Goal: Task Accomplishment & Management: Manage account settings

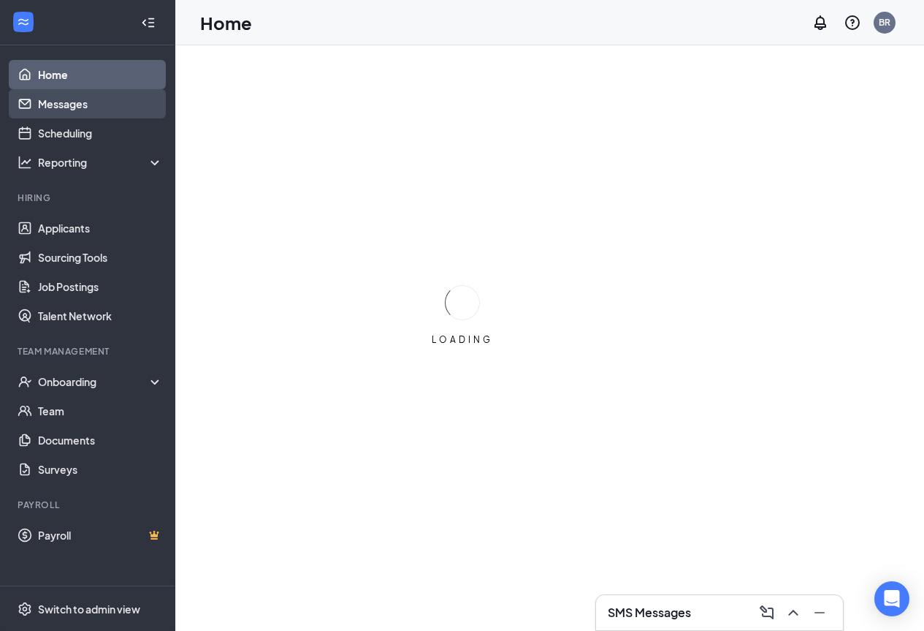
click at [125, 101] on link "Messages" at bounding box center [100, 103] width 125 height 29
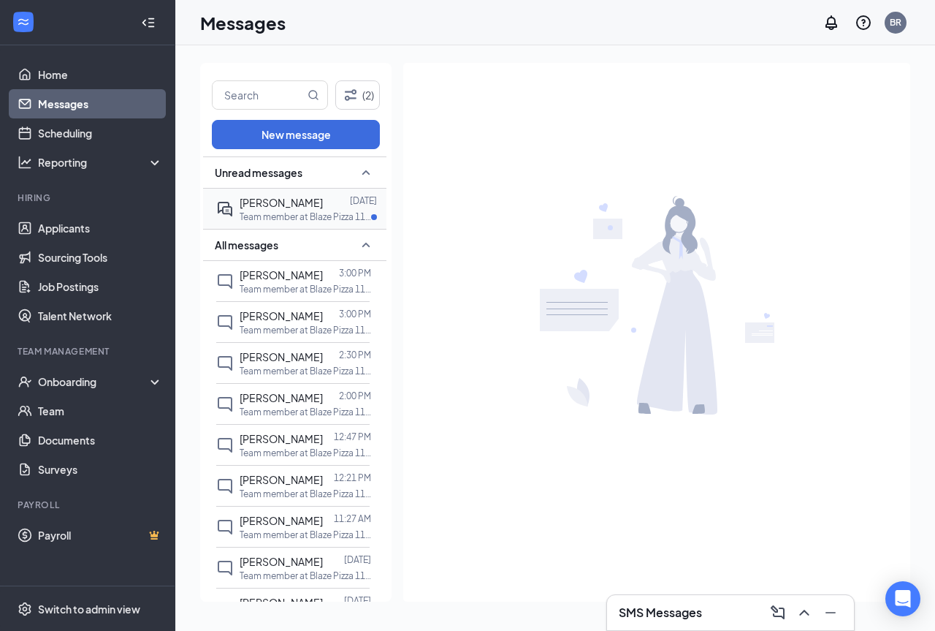
click at [281, 219] on p "Team member at Blaze Pizza 1124" at bounding box center [306, 216] width 132 height 12
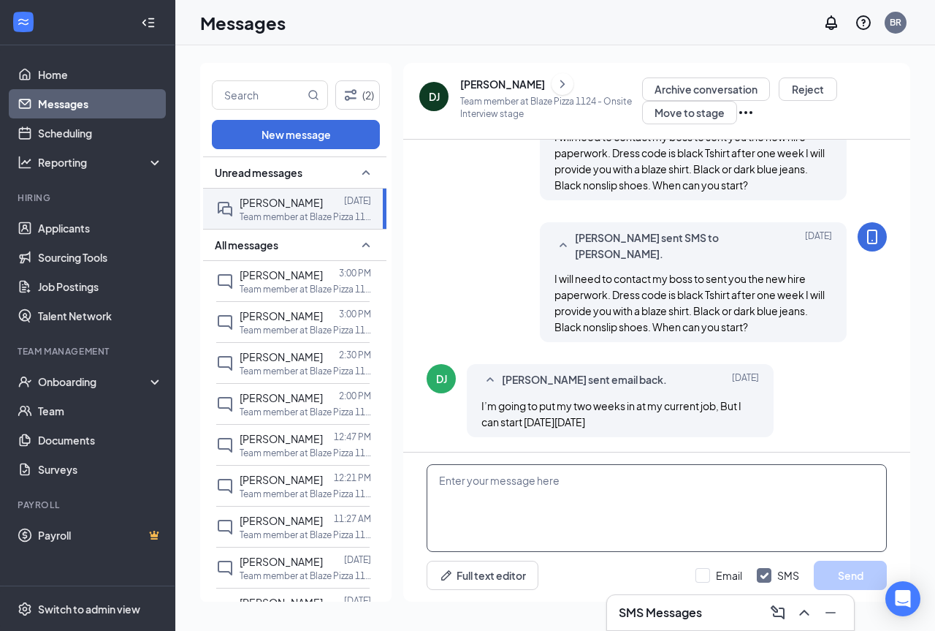
scroll to position [905, 0]
click at [563, 480] on textarea at bounding box center [657, 508] width 460 height 88
type textarea "o"
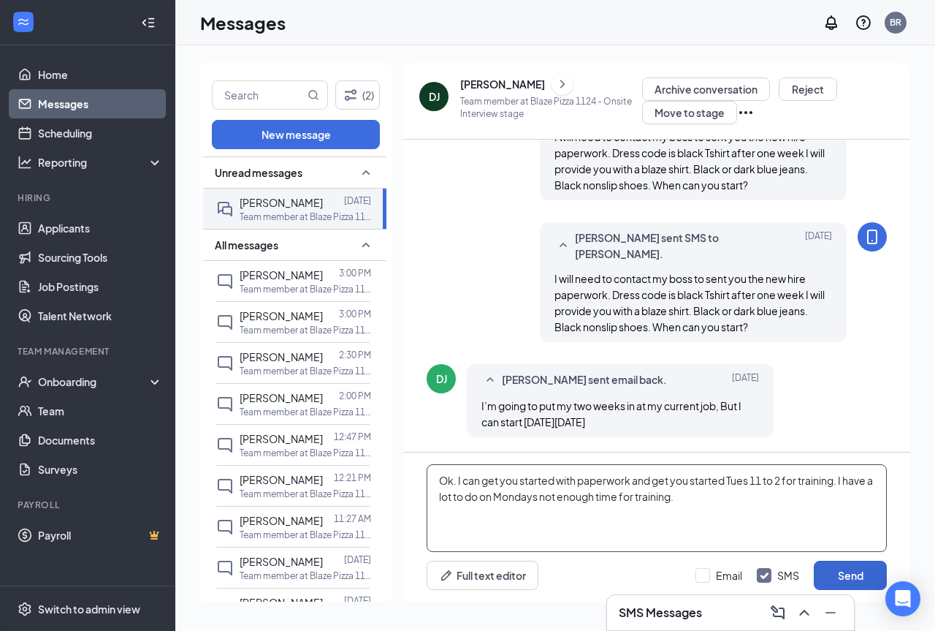
type textarea "Ok. I can get you started with paperwork and get you started Tues 11 to 2 for t…"
click at [867, 572] on button "Send" at bounding box center [850, 574] width 73 height 29
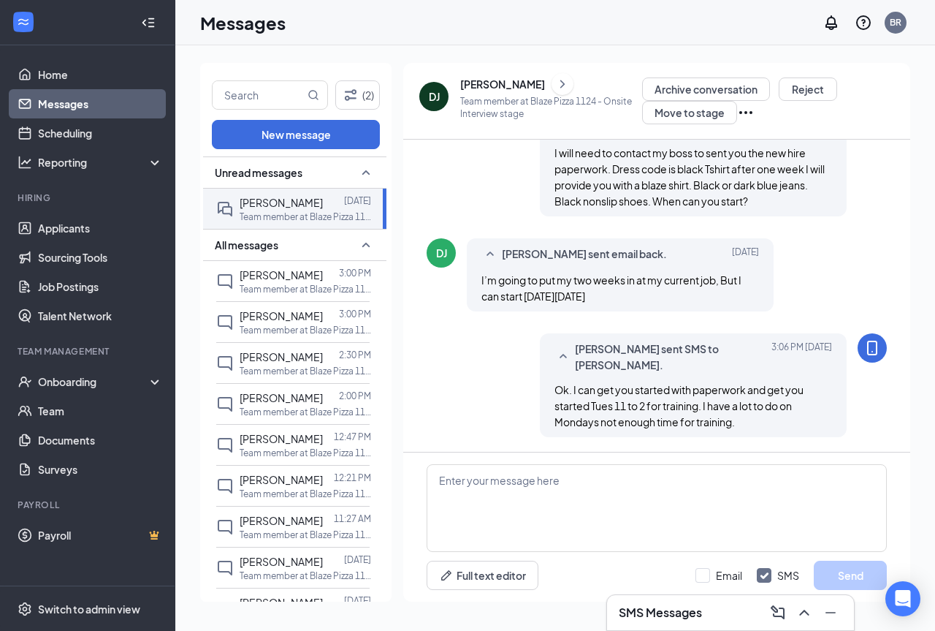
scroll to position [1031, 0]
click at [701, 568] on input "Email" at bounding box center [719, 575] width 47 height 15
checkbox input "true"
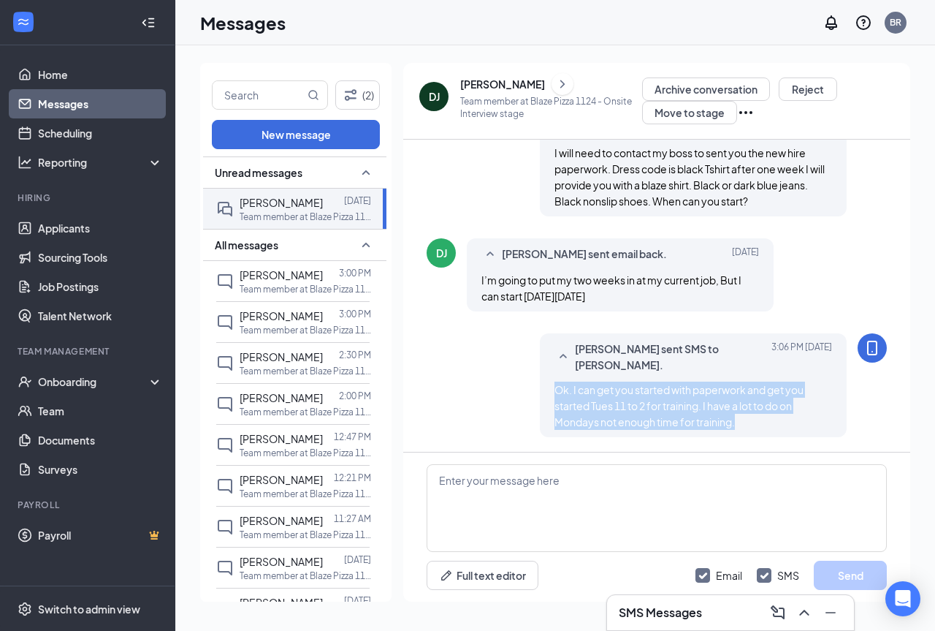
drag, startPoint x: 547, startPoint y: 394, endPoint x: 764, endPoint y: 435, distance: 220.8
click at [764, 435] on div "[PERSON_NAME] sent SMS to [PERSON_NAME]. [DATE] 3:06 PM Ok. I can get you start…" at bounding box center [693, 385] width 307 height 104
copy span "Ok. I can get you started with paperwork and get you started Tues 11 to 2 for t…"
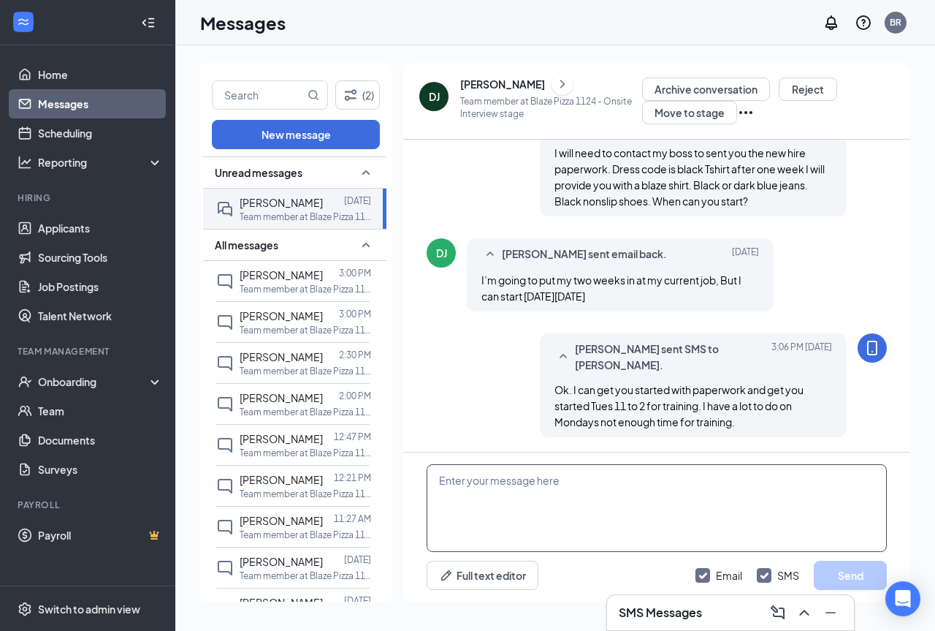
click at [463, 479] on textarea at bounding box center [657, 508] width 460 height 88
paste textarea "Ok. I can get you started with paperwork and get you started Tues 11 to 2 for t…"
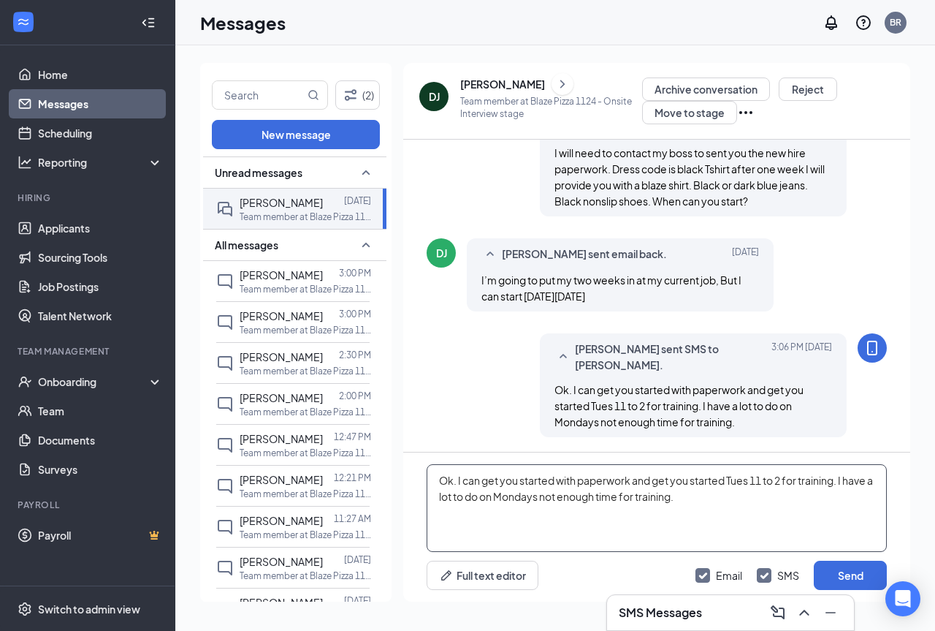
type textarea "Ok. I can get you started with paperwork and get you started Tues 11 to 2 for t…"
click at [767, 574] on input "SMS" at bounding box center [778, 575] width 42 height 15
checkbox input "false"
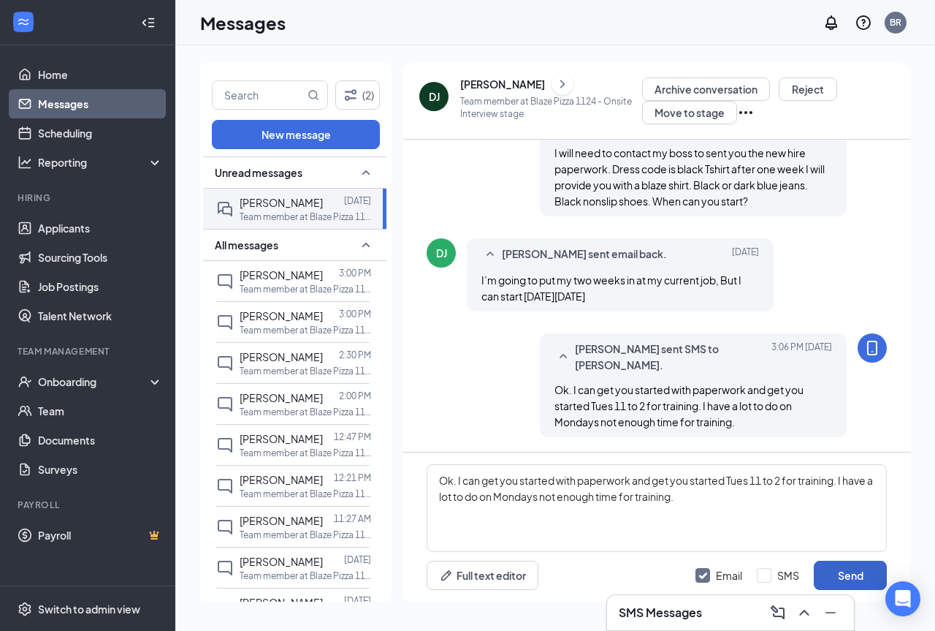
click at [849, 574] on button "Send" at bounding box center [850, 574] width 73 height 29
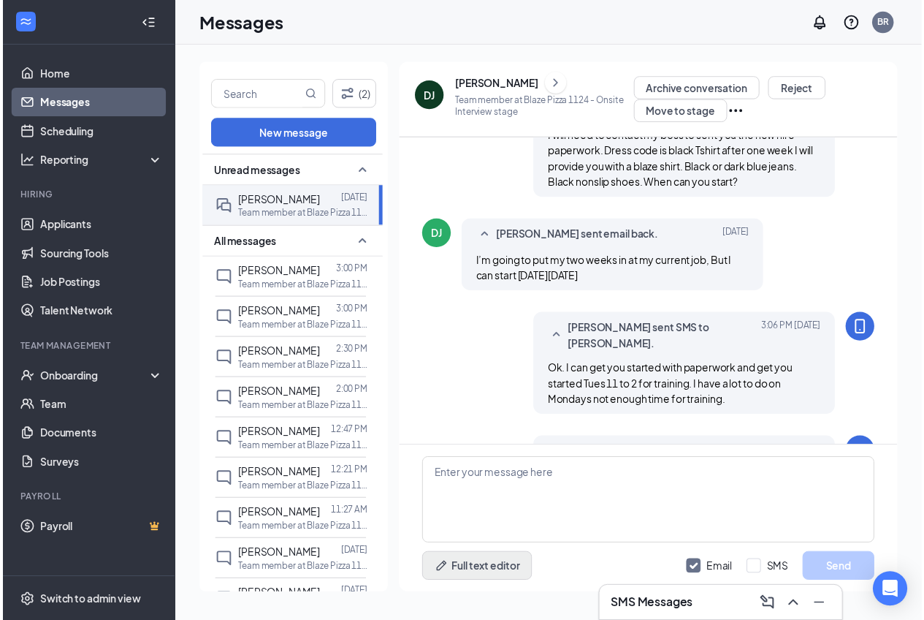
scroll to position [1157, 0]
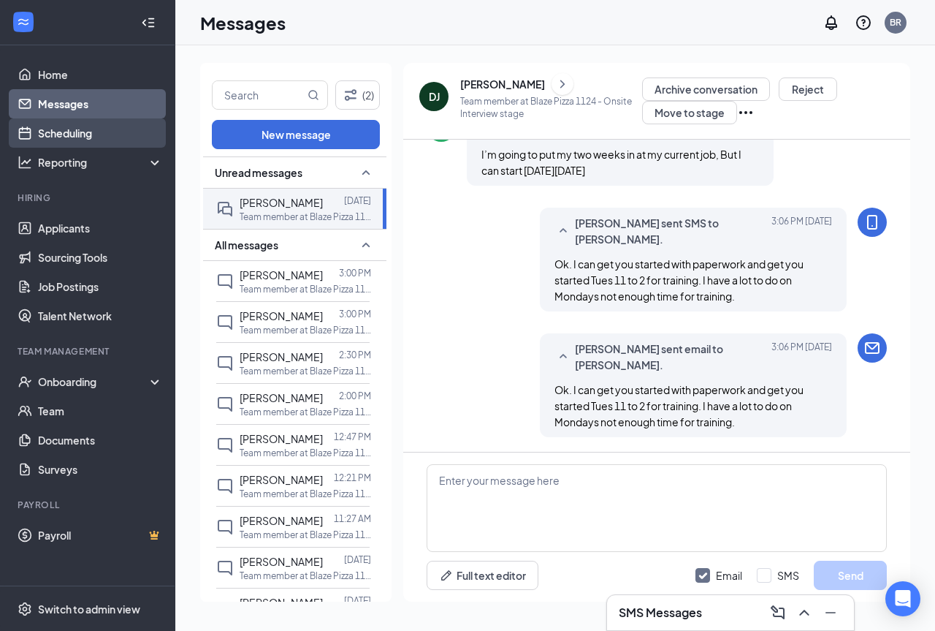
click at [47, 123] on link "Scheduling" at bounding box center [100, 132] width 125 height 29
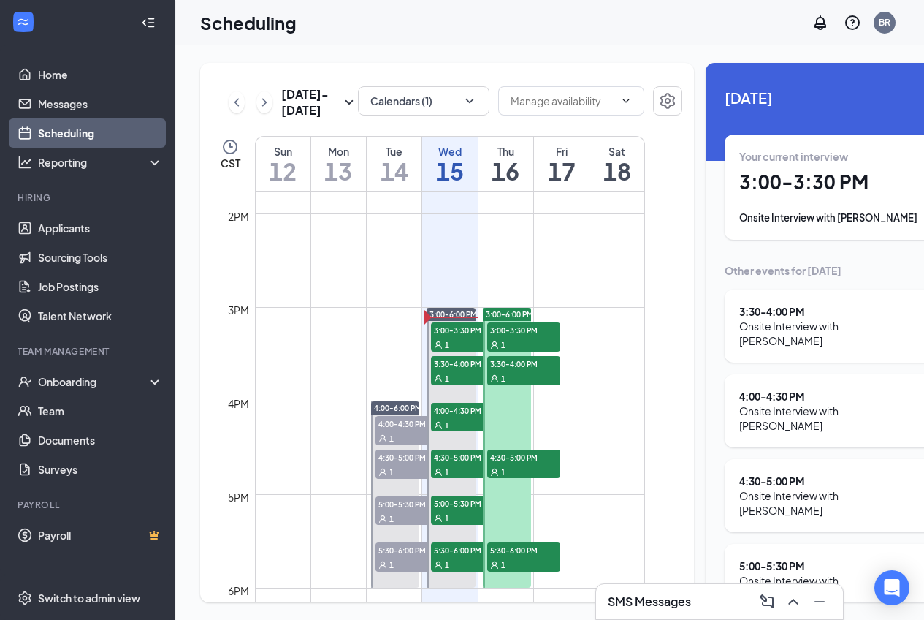
scroll to position [1303, 0]
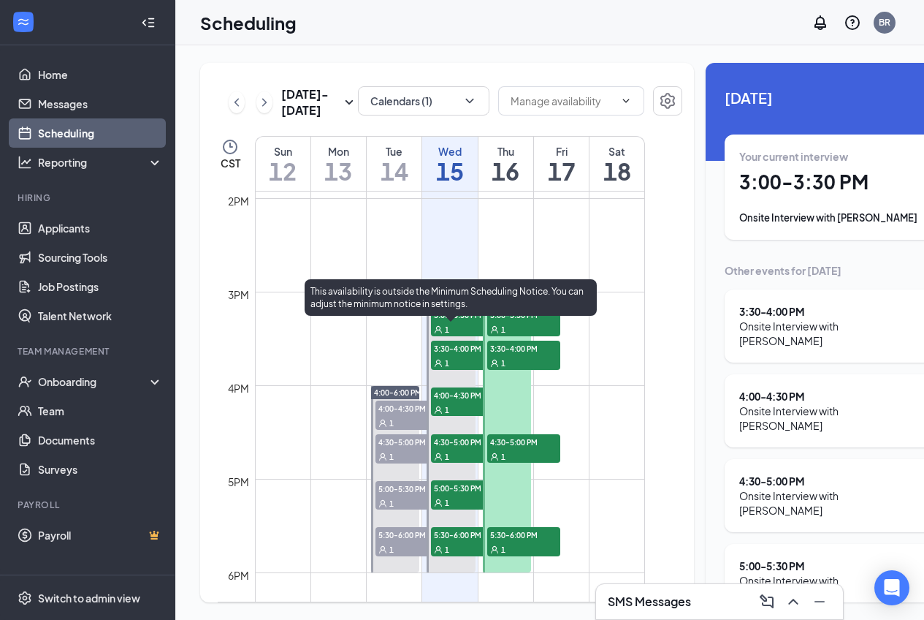
click at [460, 335] on div "1" at bounding box center [467, 328] width 73 height 15
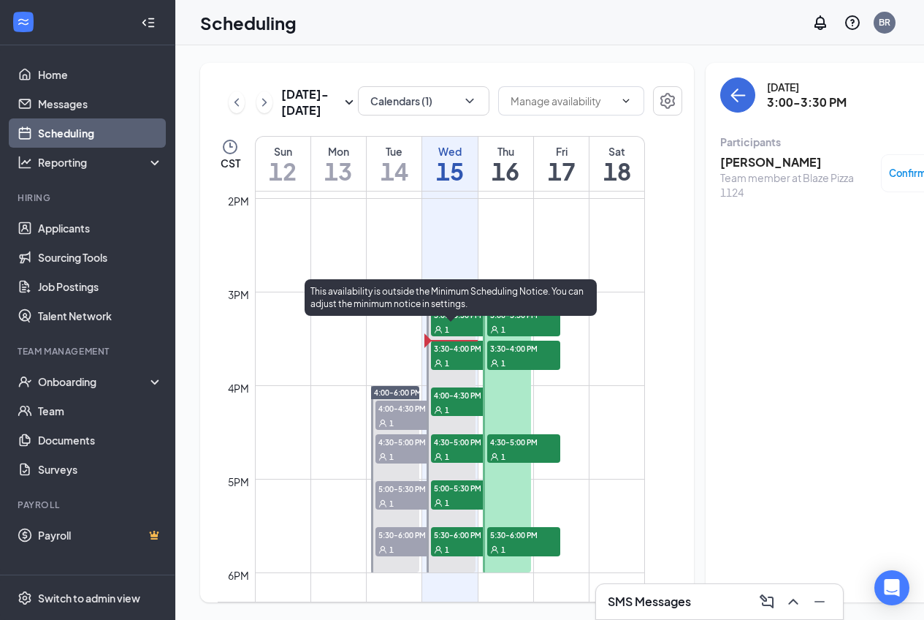
click at [453, 321] on span "3:00-3:30 PM" at bounding box center [467, 314] width 73 height 15
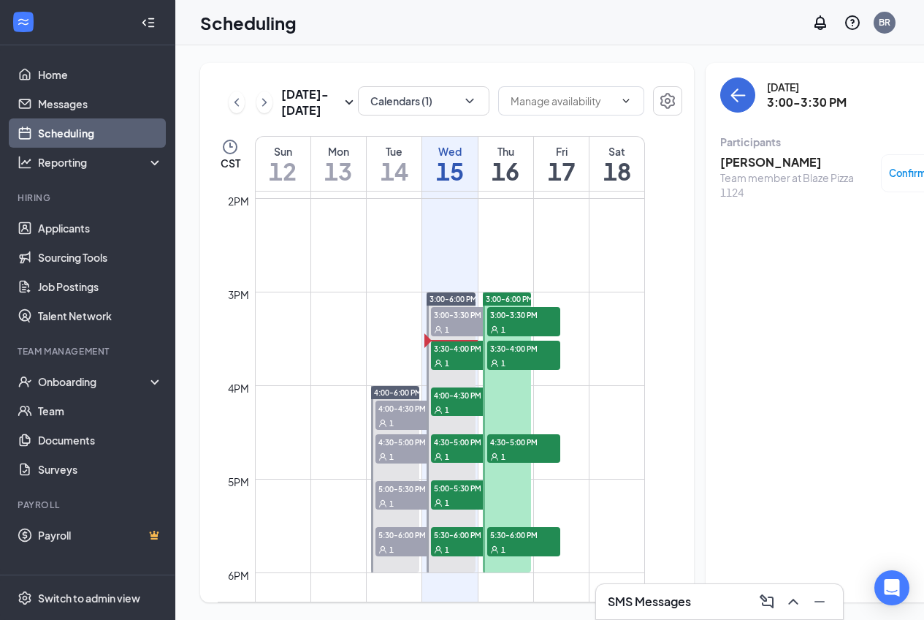
click at [748, 154] on h3 "[PERSON_NAME]" at bounding box center [796, 162] width 153 height 16
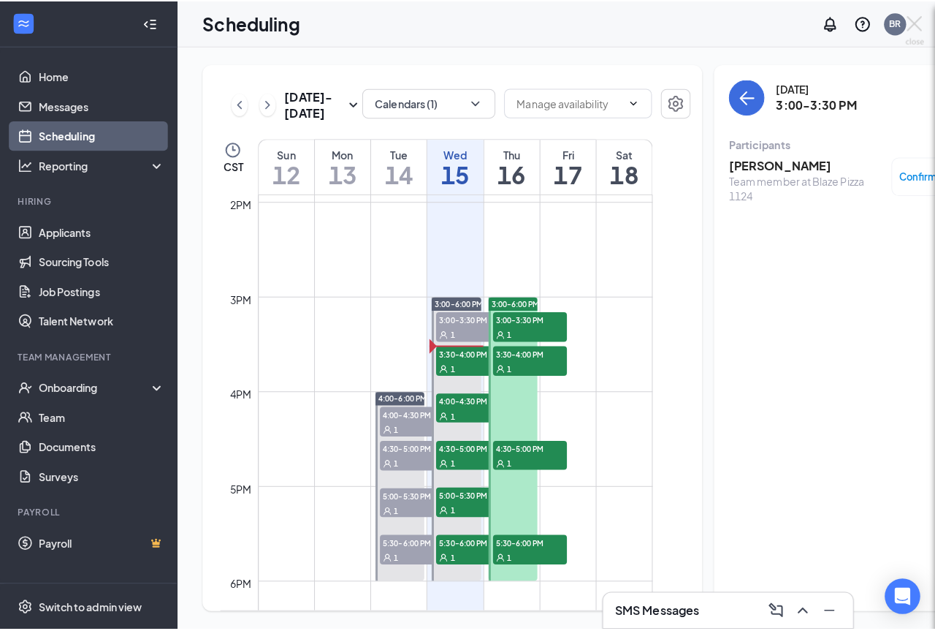
scroll to position [11, 0]
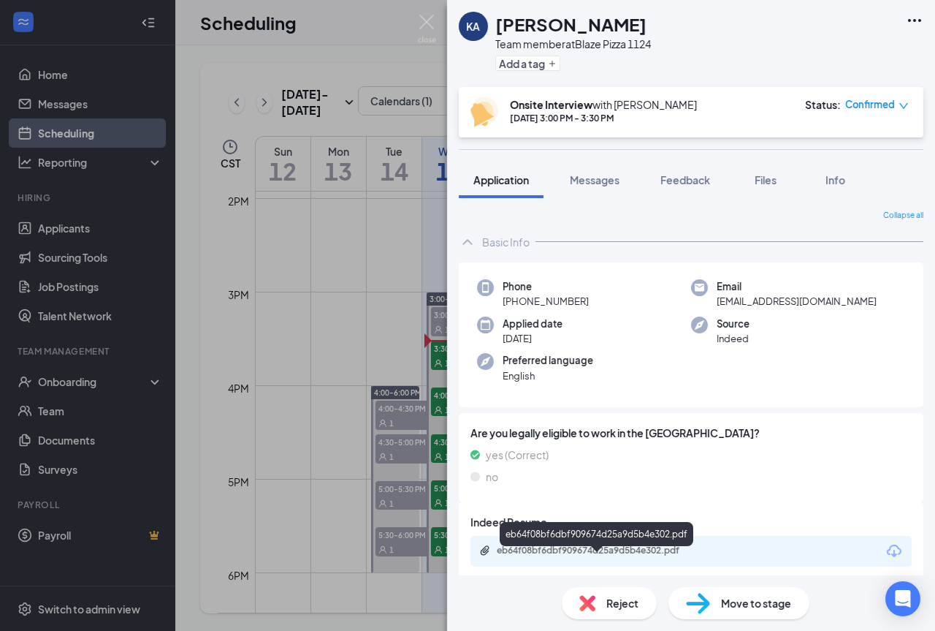
click at [551, 549] on div "eb64f08bf6dbf909674d25a9d5b4e302.pdf" at bounding box center [599, 550] width 205 height 12
click at [424, 21] on img at bounding box center [427, 29] width 18 height 28
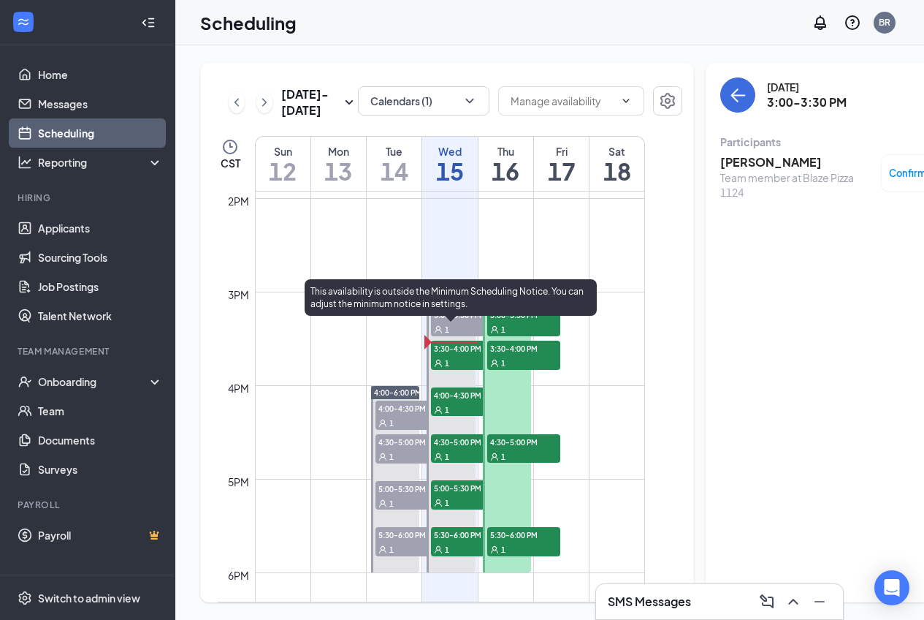
click at [465, 370] on div "1" at bounding box center [467, 362] width 73 height 15
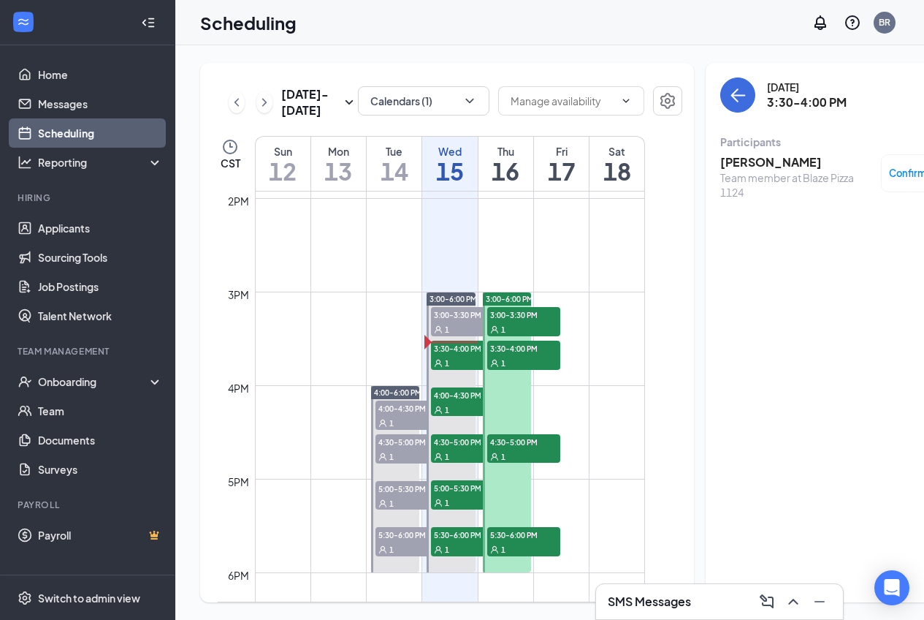
click at [733, 149] on div "Rock [PERSON_NAME] Team member at Blaze Pizza 1124 Confirmed" at bounding box center [840, 177] width 240 height 56
click at [733, 154] on h3 "[PERSON_NAME]" at bounding box center [796, 162] width 153 height 16
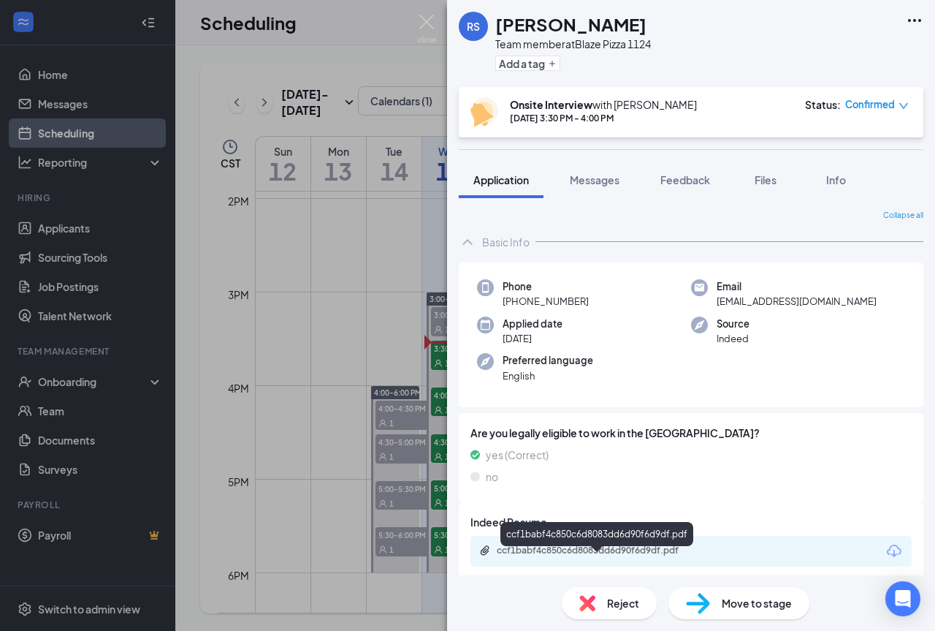
click at [628, 550] on div "ccf1babf4c850c6d8083dd6d90f6d9df.pdf" at bounding box center [599, 550] width 205 height 12
click at [434, 22] on img at bounding box center [427, 29] width 18 height 28
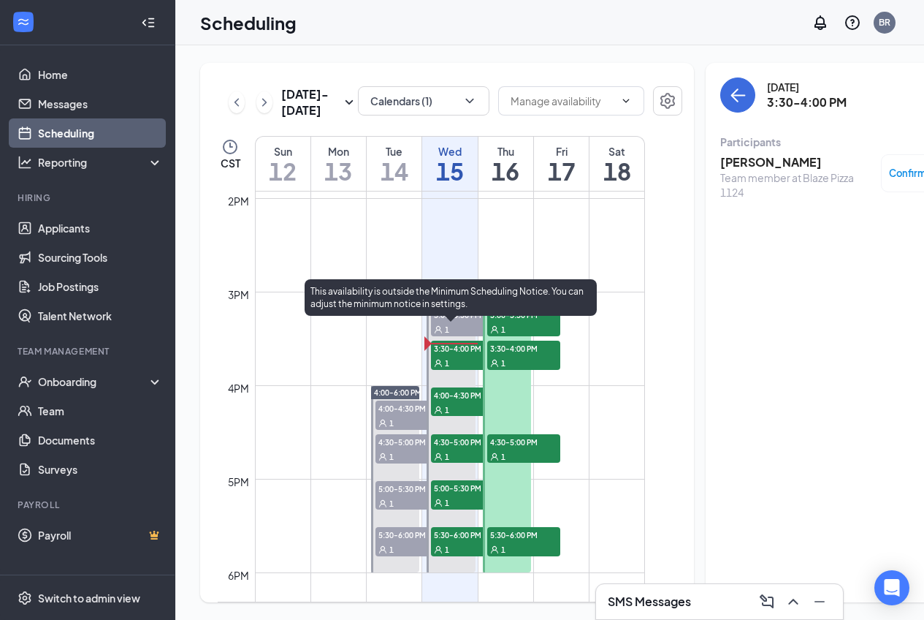
click at [460, 402] on span "4:00-4:30 PM" at bounding box center [467, 394] width 73 height 15
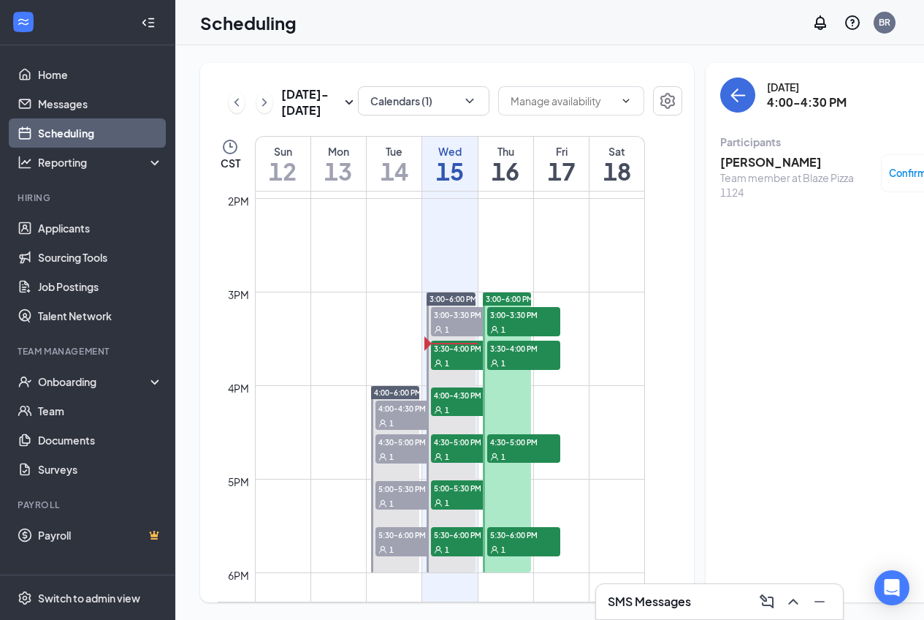
click at [720, 154] on h3 "[PERSON_NAME]" at bounding box center [796, 162] width 153 height 16
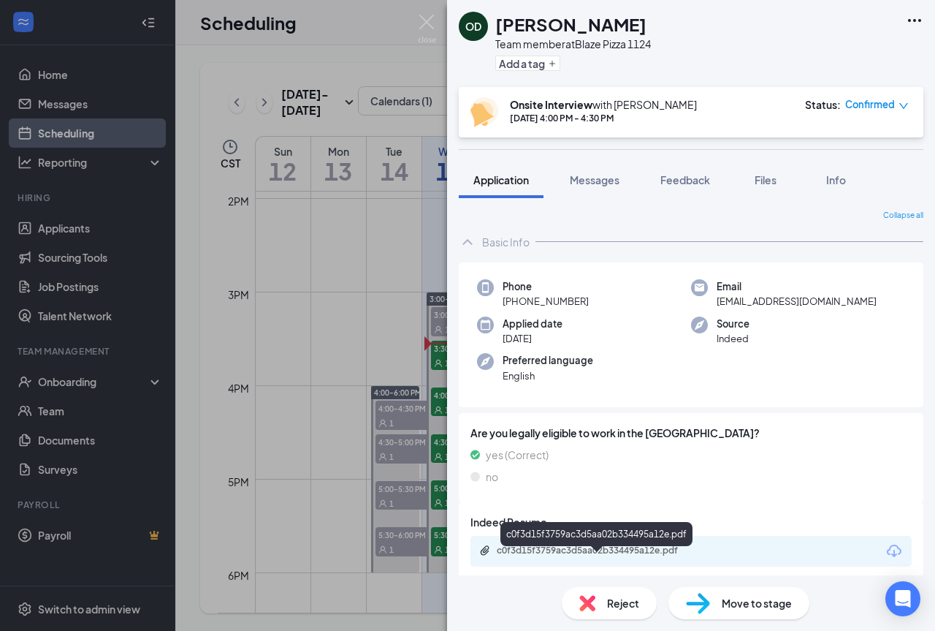
click at [525, 547] on div "c0f3d15f3759ac3d5aa02b334495a12e.pdf" at bounding box center [599, 550] width 205 height 12
click at [429, 24] on img at bounding box center [427, 29] width 18 height 28
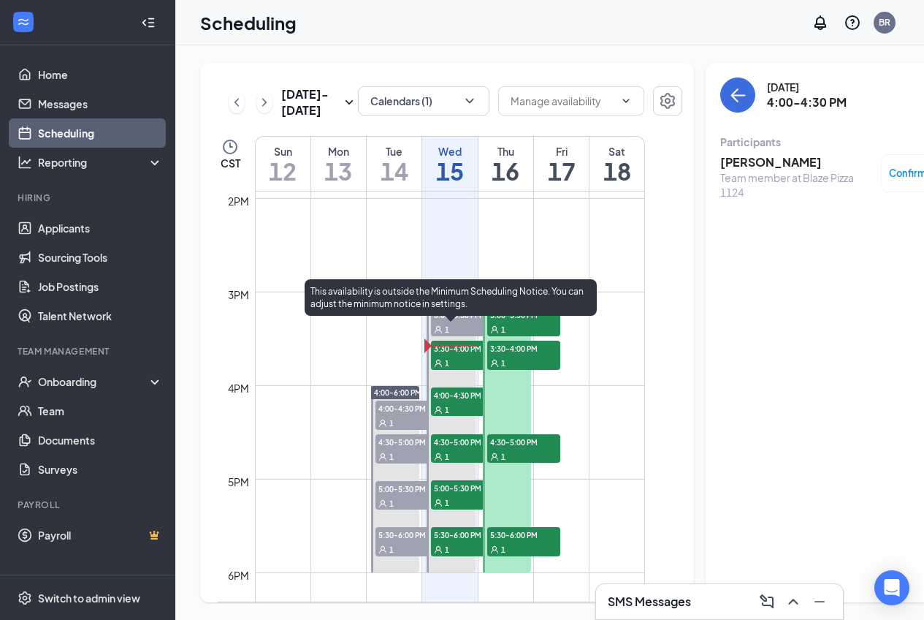
click at [457, 416] on div "1" at bounding box center [467, 409] width 73 height 15
click at [452, 449] on span "4:30-5:00 PM" at bounding box center [467, 441] width 73 height 15
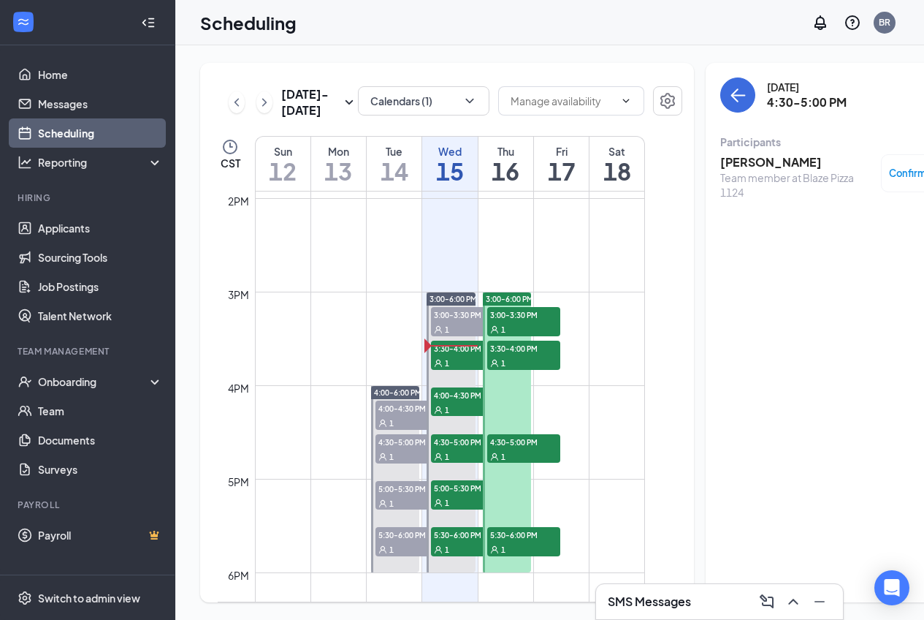
click at [771, 154] on h3 "[PERSON_NAME]" at bounding box center [796, 162] width 153 height 16
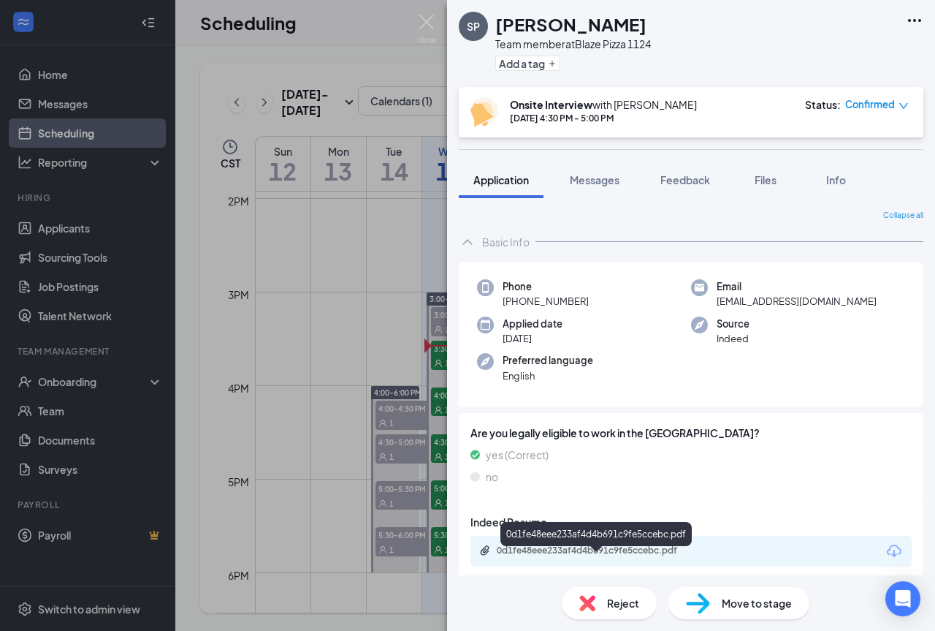
click at [549, 549] on div "0d1fe48eee233af4d4b691c9fe5ccebc.pdf" at bounding box center [599, 550] width 205 height 12
click at [438, 23] on div "SP [PERSON_NAME] Team member at Blaze Pizza 1124 Add a tag Onsite Interview wit…" at bounding box center [467, 315] width 935 height 631
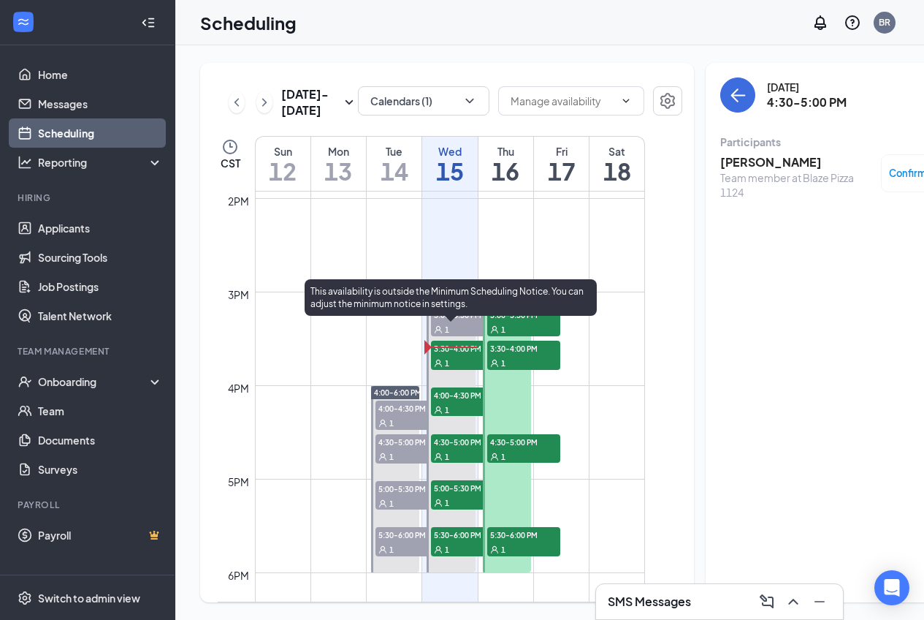
click at [448, 495] on span "5:00-5:30 PM" at bounding box center [467, 487] width 73 height 15
click at [452, 449] on span "4:30-5:00 PM" at bounding box center [467, 441] width 73 height 15
click at [459, 495] on span "5:00-5:30 PM" at bounding box center [467, 487] width 73 height 15
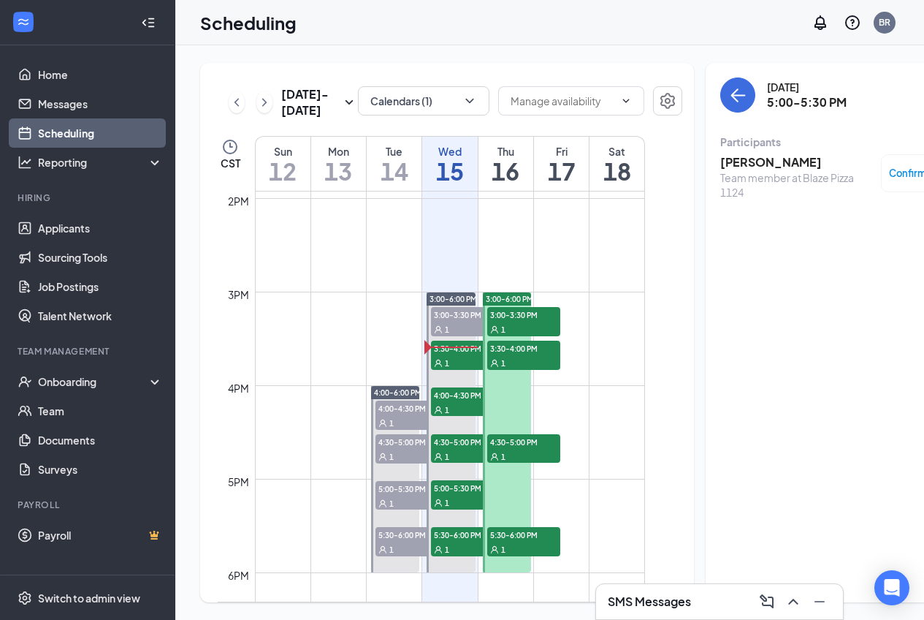
click at [734, 154] on h3 "[PERSON_NAME]" at bounding box center [796, 162] width 153 height 16
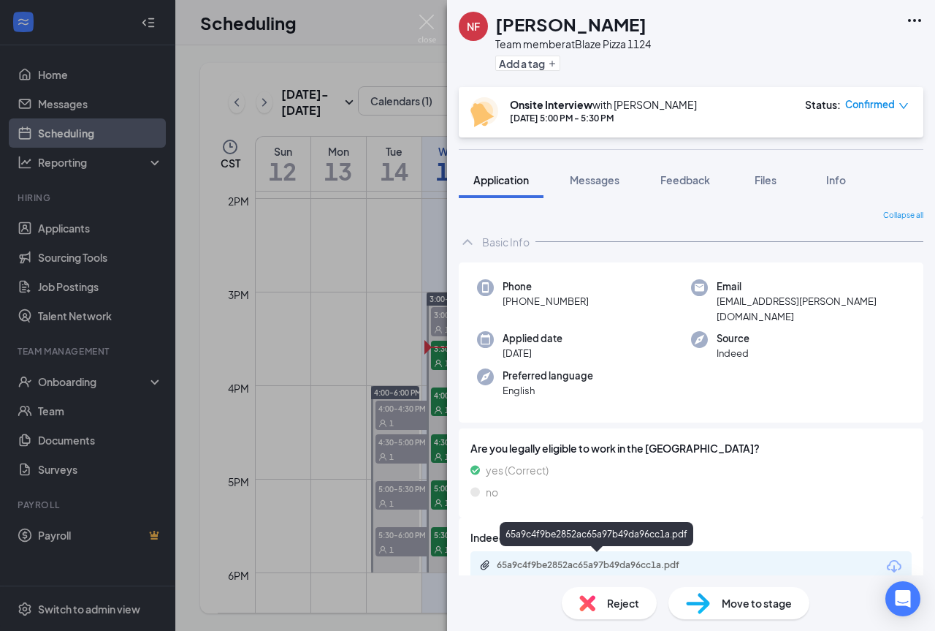
click at [568, 559] on div "65a9c4f9be2852ac65a97b49da96cc1a.pdf" at bounding box center [599, 565] width 205 height 12
click at [430, 20] on img at bounding box center [427, 29] width 18 height 28
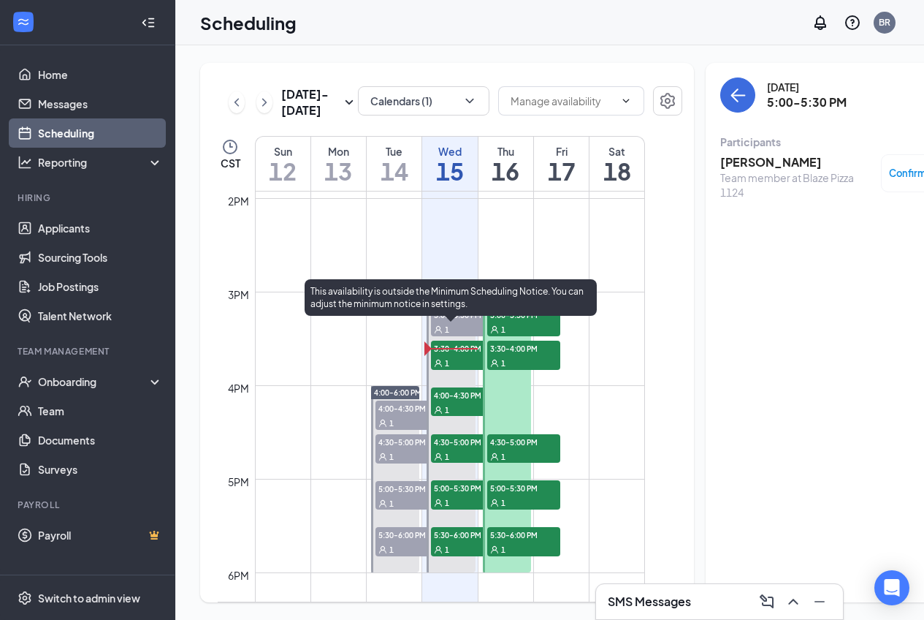
click at [455, 541] on span "5:30-6:00 PM" at bounding box center [467, 534] width 73 height 15
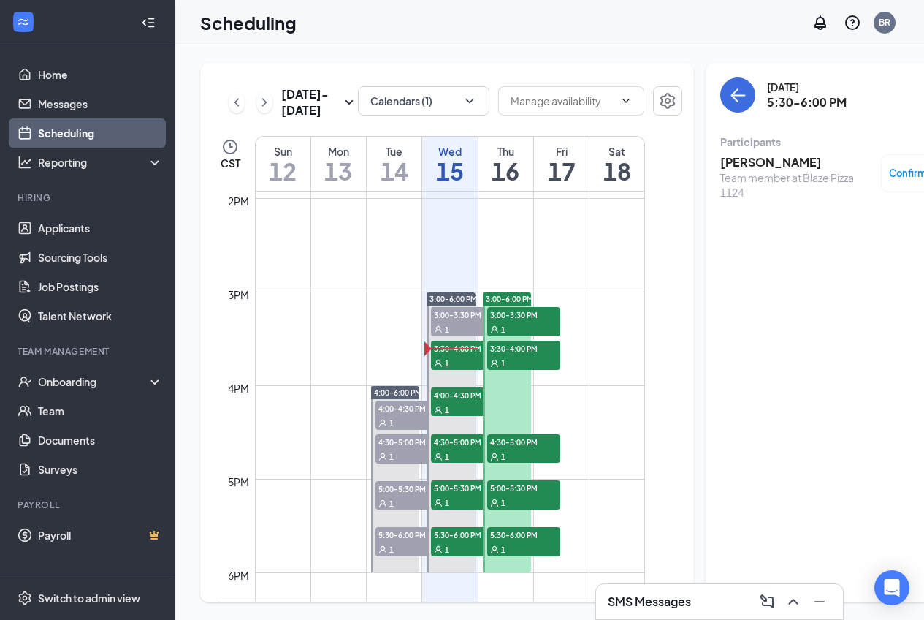
click at [735, 154] on h3 "[PERSON_NAME]" at bounding box center [796, 162] width 153 height 16
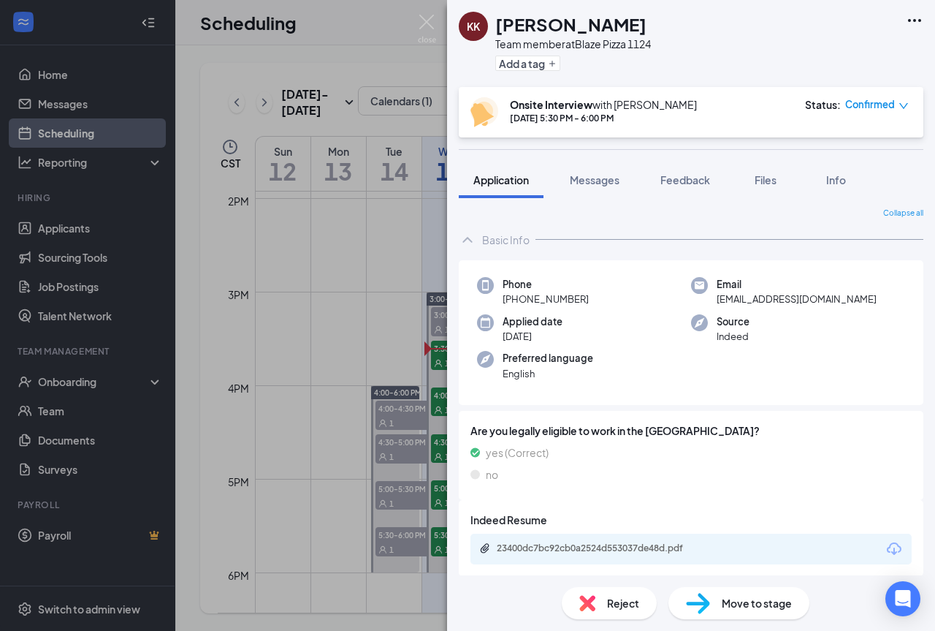
scroll to position [3, 0]
click at [620, 544] on div "23400dc7bc92cb0a2524d553037de48d.pdf" at bounding box center [599, 547] width 205 height 12
click at [427, 24] on img at bounding box center [427, 29] width 18 height 28
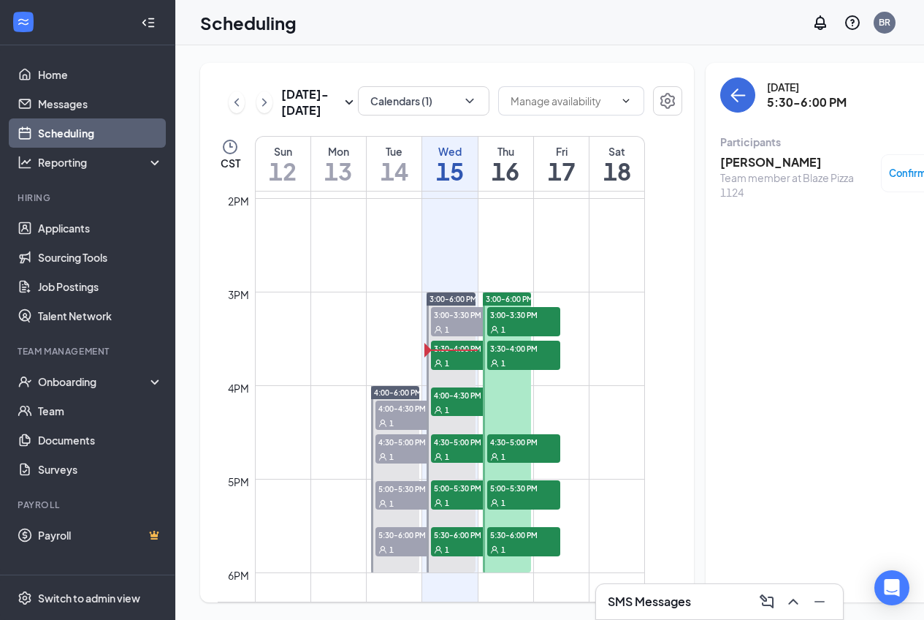
click at [529, 321] on span "3:00-3:30 PM" at bounding box center [523, 314] width 73 height 15
click at [720, 157] on h3 "[PERSON_NAME]" at bounding box center [796, 162] width 153 height 16
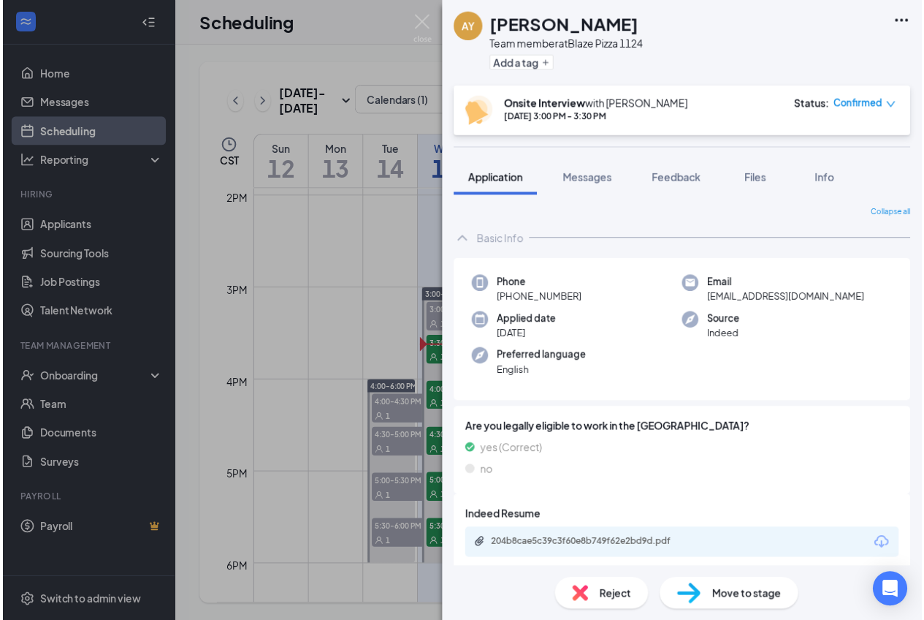
scroll to position [1, 0]
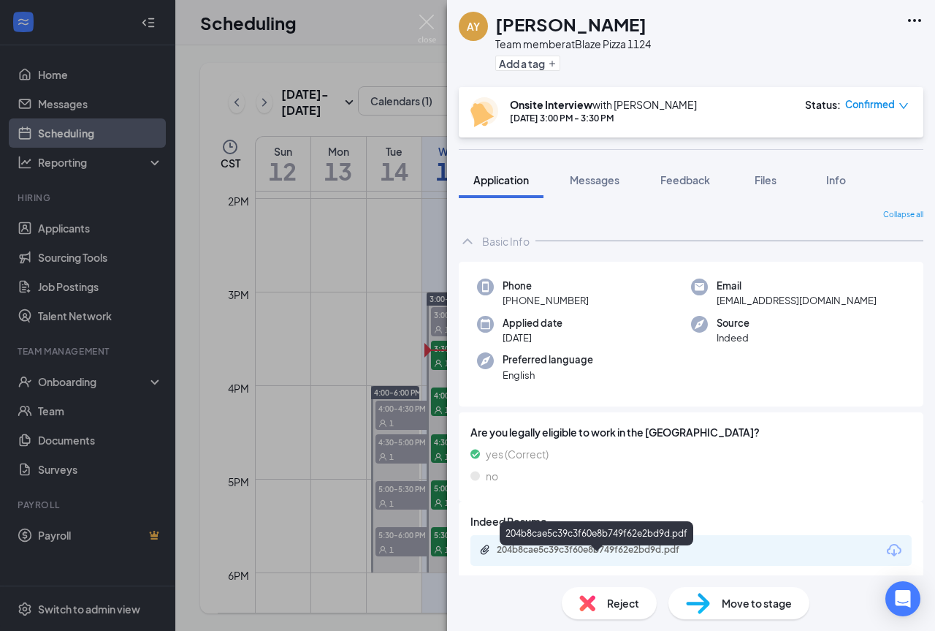
click at [662, 548] on div "204b8cae5c39c3f60e8b749f62e2bd9d.pdf" at bounding box center [599, 550] width 205 height 12
click at [435, 18] on img at bounding box center [427, 29] width 18 height 28
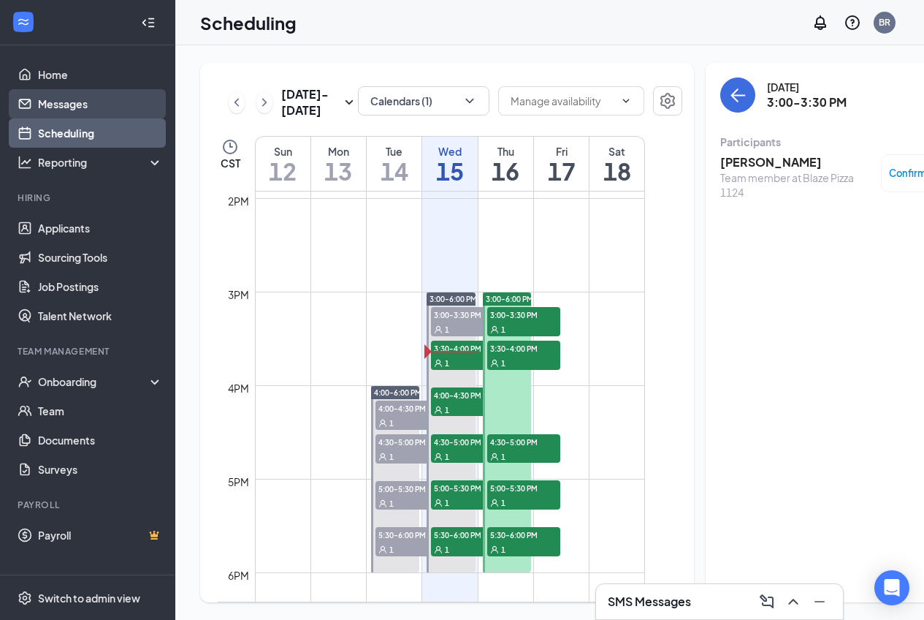
click at [52, 104] on link "Messages" at bounding box center [100, 103] width 125 height 29
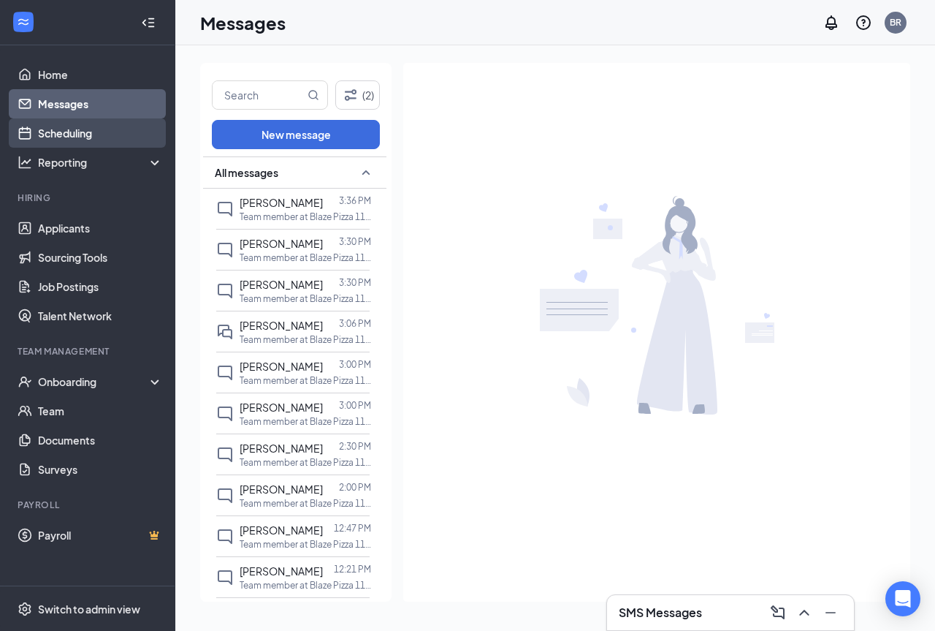
click at [86, 127] on link "Scheduling" at bounding box center [100, 132] width 125 height 29
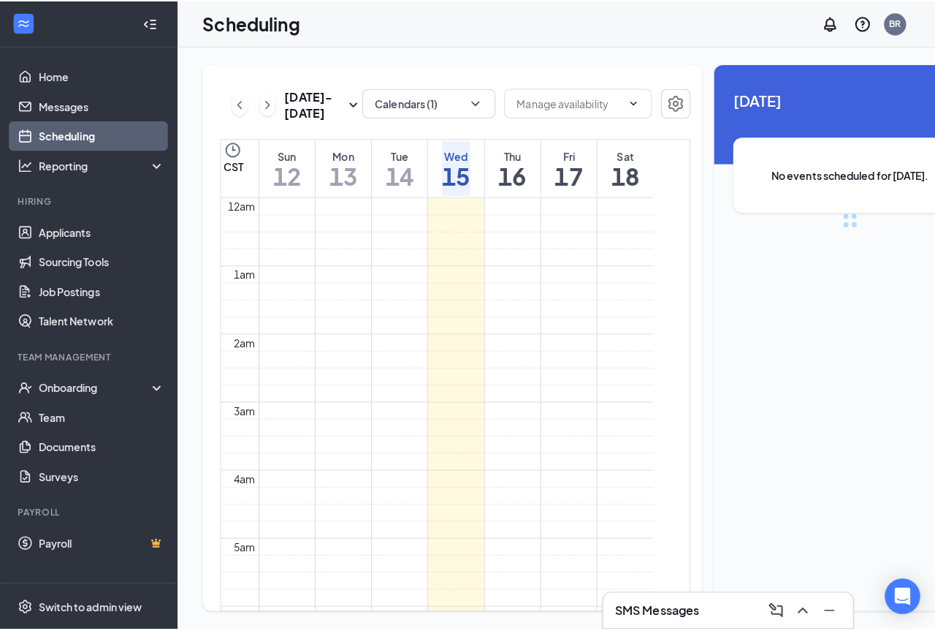
scroll to position [718, 0]
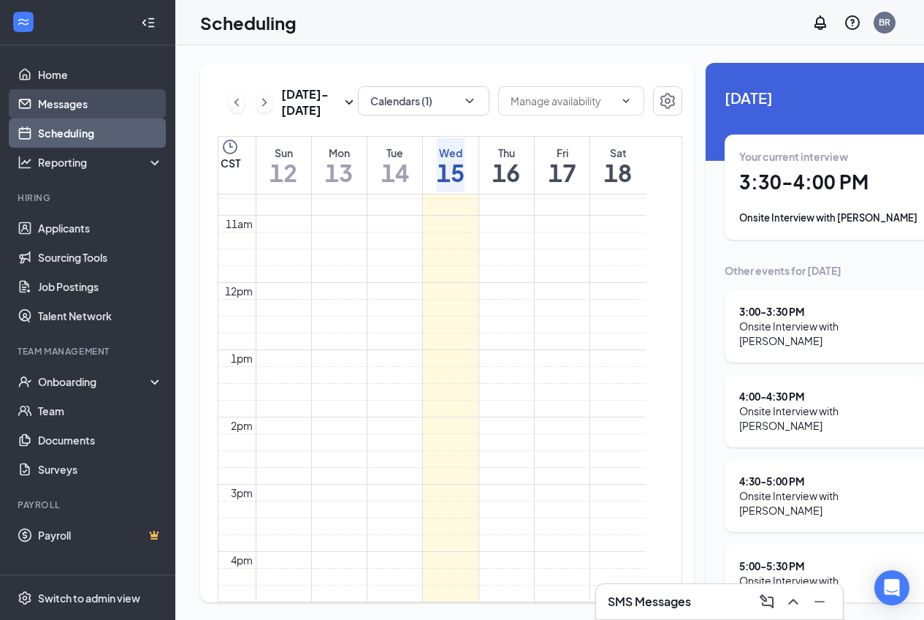
click at [86, 91] on link "Messages" at bounding box center [100, 103] width 125 height 29
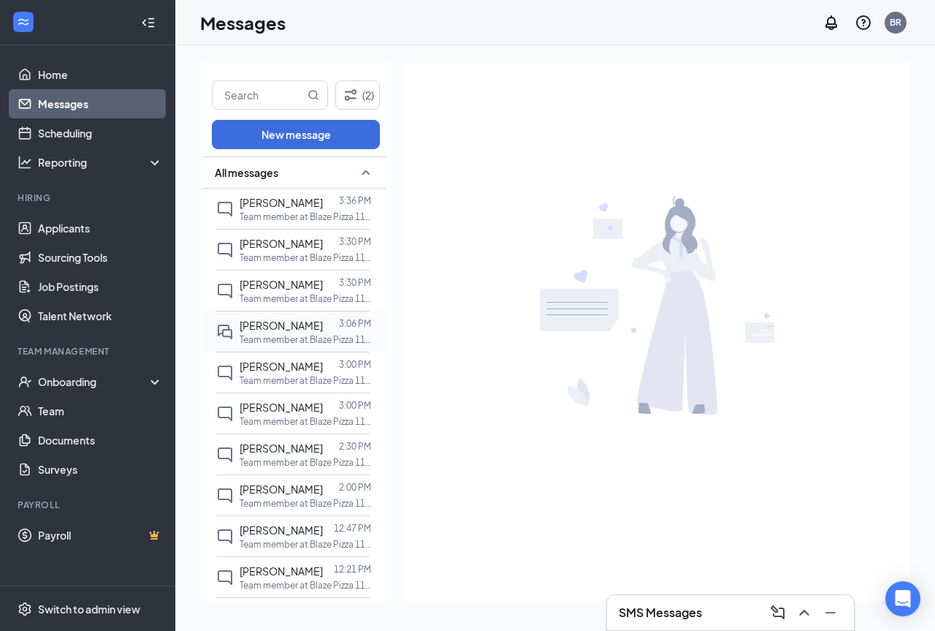
click at [264, 321] on span "[PERSON_NAME]" at bounding box center [281, 325] width 83 height 13
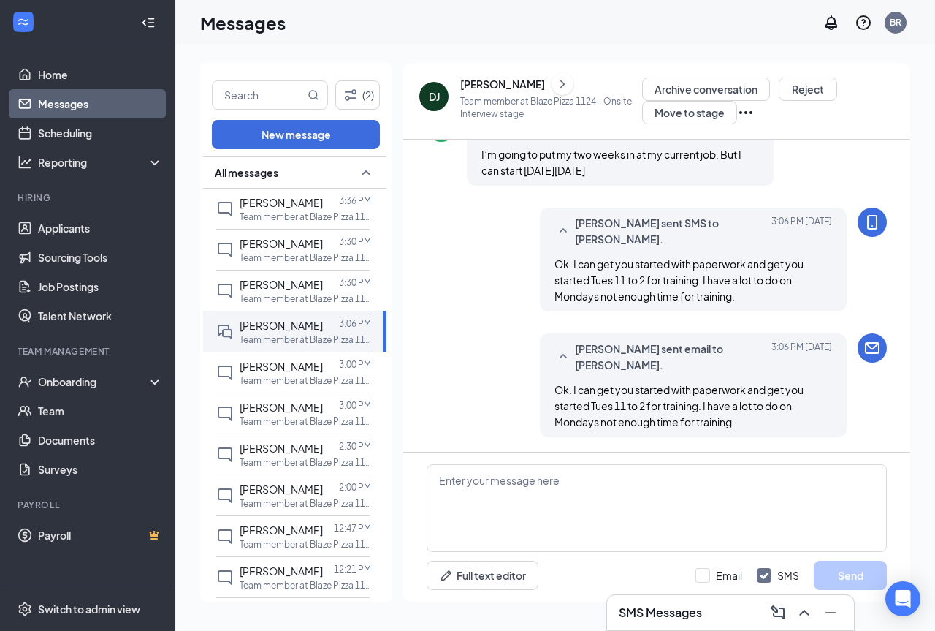
scroll to position [1019, 0]
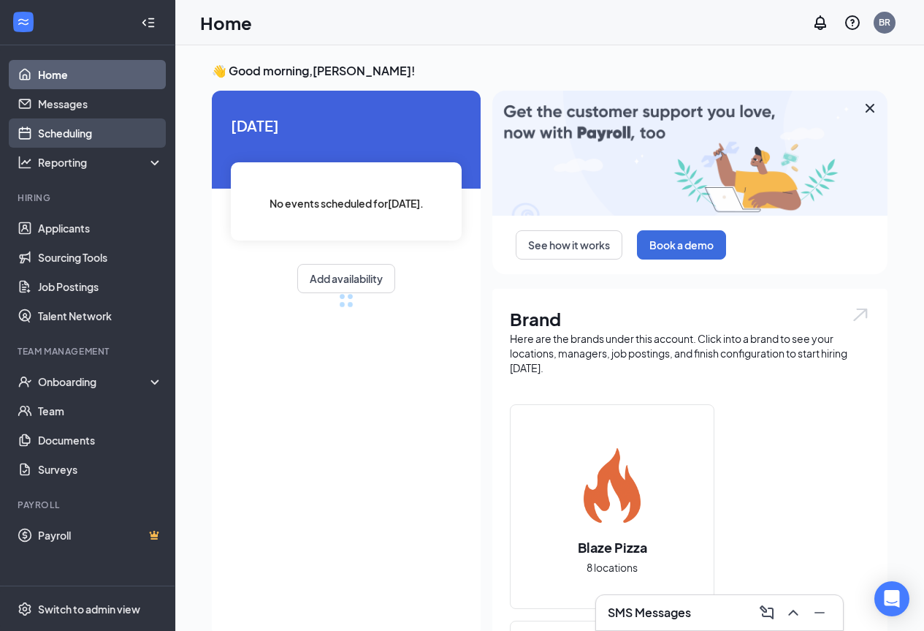
click at [87, 134] on link "Scheduling" at bounding box center [100, 132] width 125 height 29
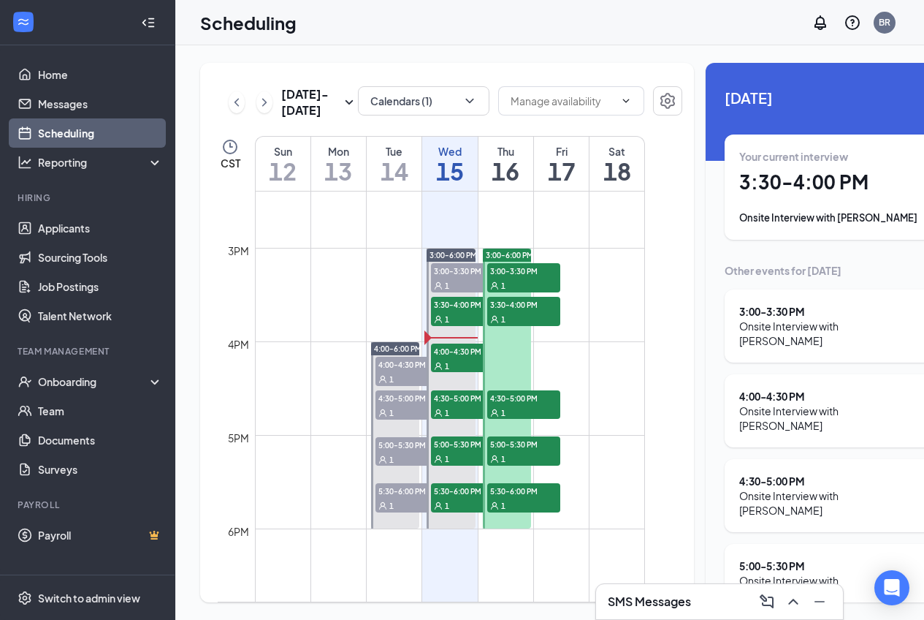
scroll to position [1376, 0]
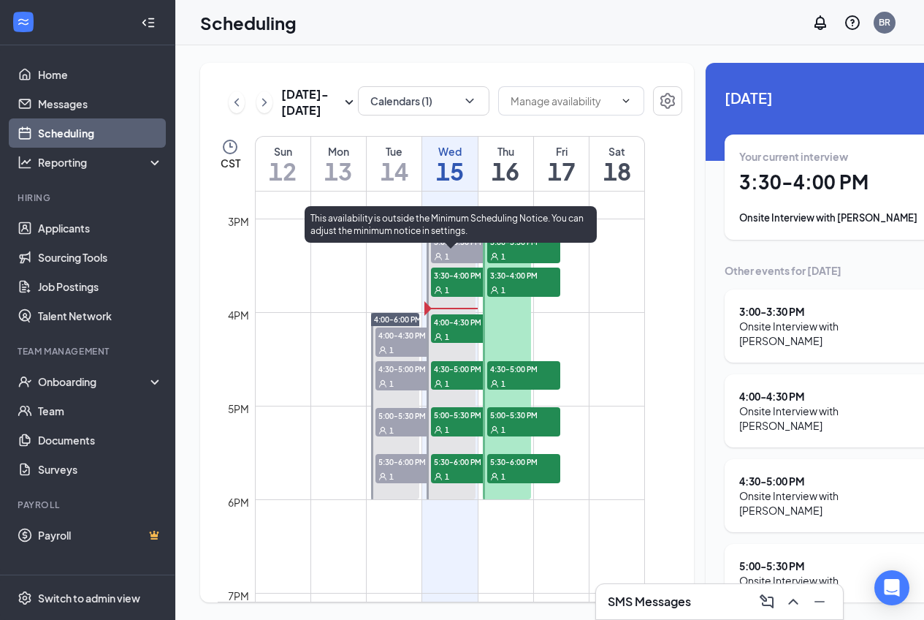
click at [455, 248] on span "3:00-3:30 PM" at bounding box center [467, 241] width 73 height 15
